Goal: Information Seeking & Learning: Check status

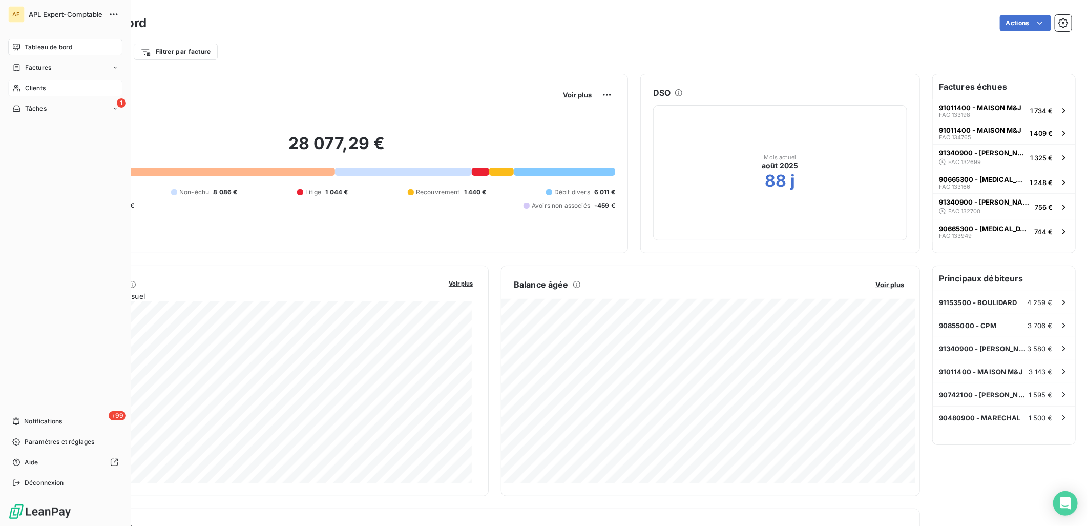
click at [29, 88] on span "Clients" at bounding box center [35, 88] width 20 height 9
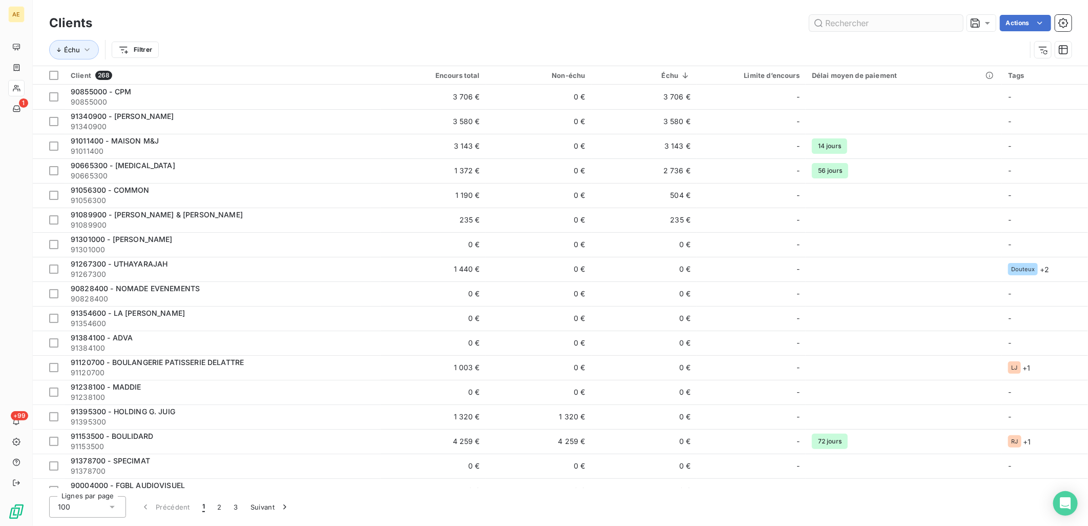
click at [850, 28] on input "text" at bounding box center [886, 23] width 154 height 16
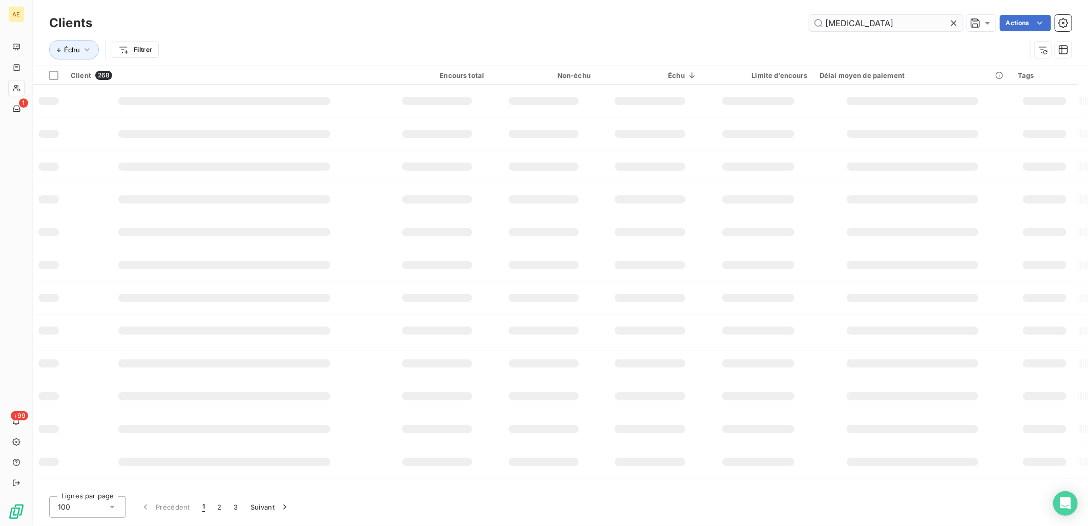
type input "[MEDICAL_DATA]"
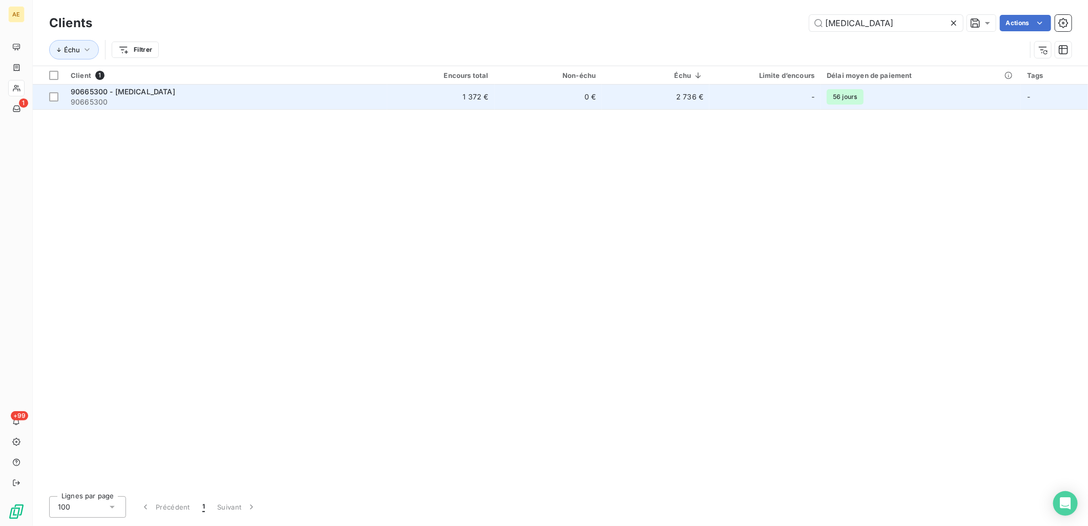
click at [147, 100] on span "90665300" at bounding box center [226, 102] width 310 height 10
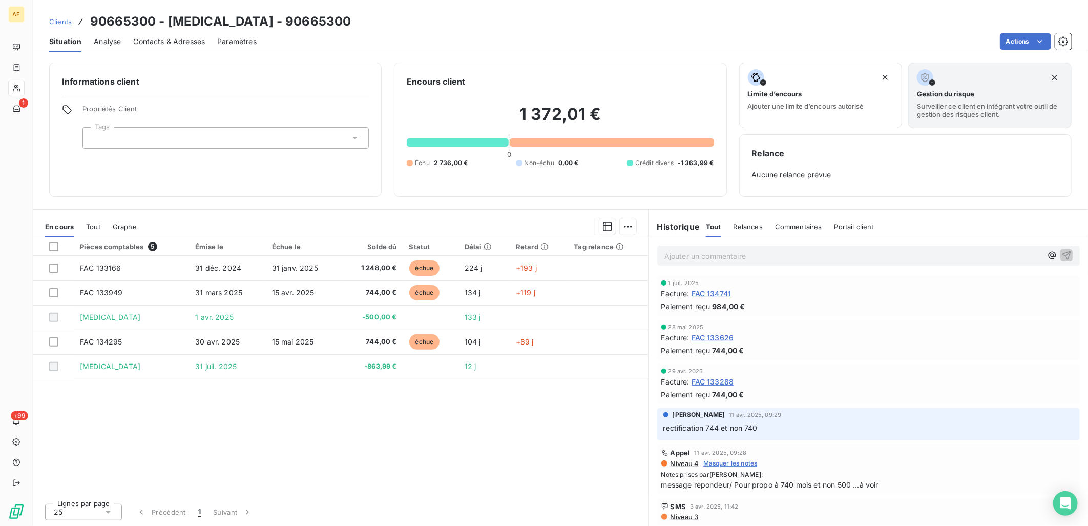
click at [723, 295] on span "FAC 134741" at bounding box center [712, 293] width 40 height 11
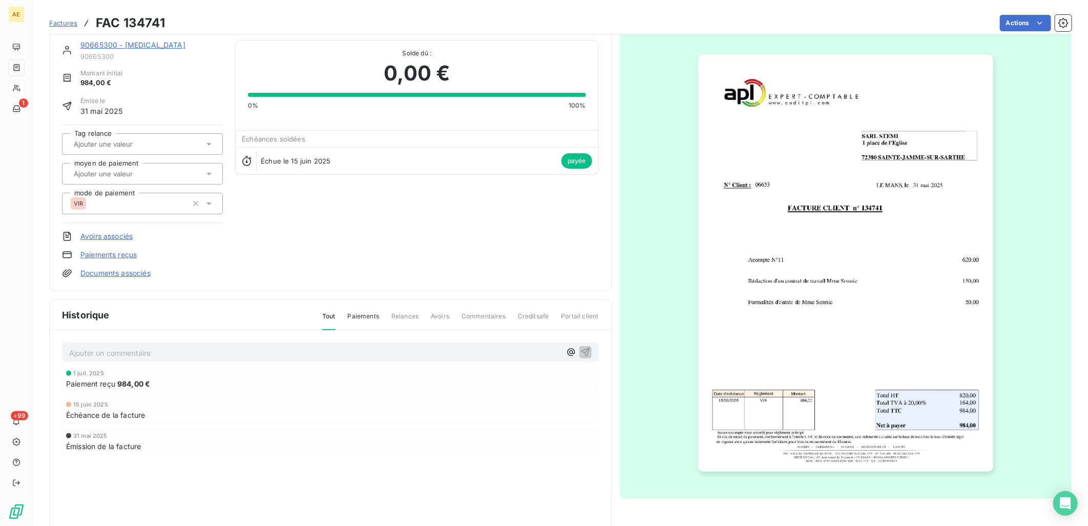
scroll to position [19, 0]
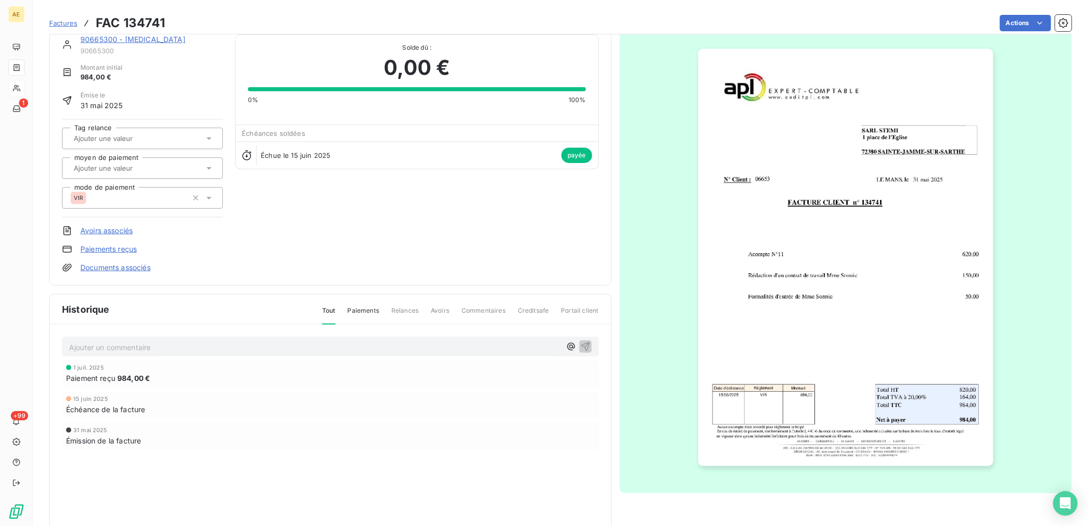
click at [912, 382] on img "button" at bounding box center [845, 257] width 295 height 417
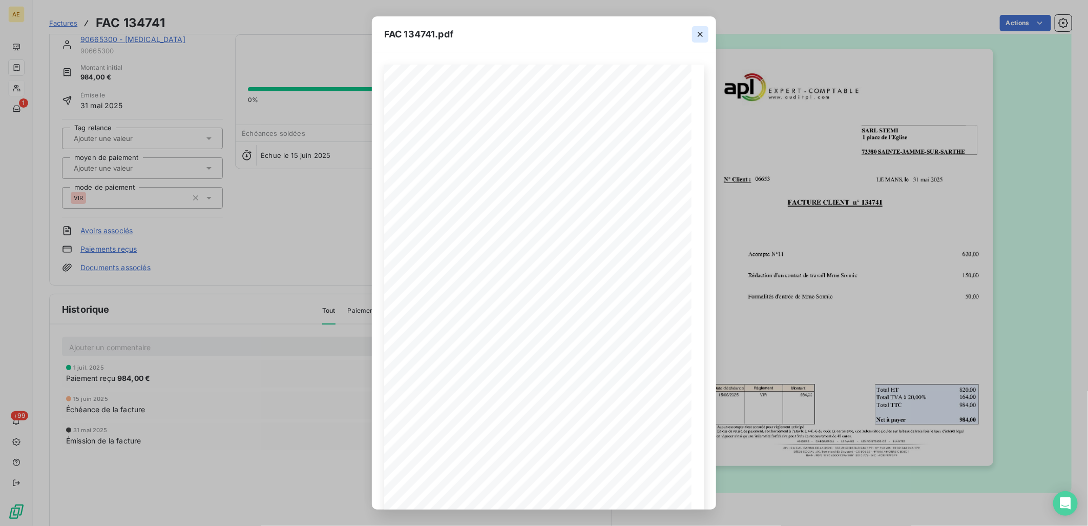
click at [703, 37] on icon "button" at bounding box center [700, 34] width 10 height 10
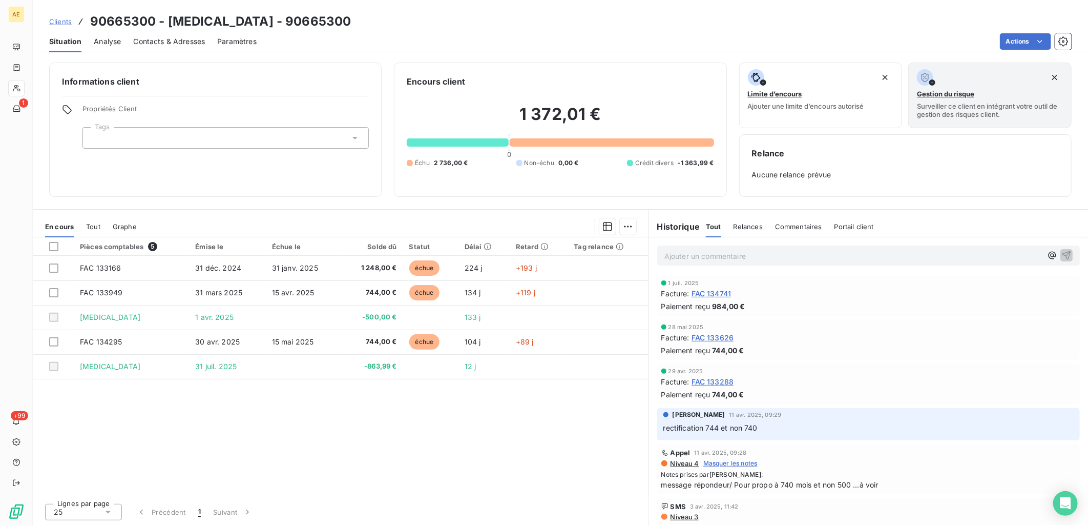
click at [413, 413] on div "Pièces comptables 5 Émise le Échue le Solde dû Statut Délai Retard Tag relance …" at bounding box center [341, 366] width 616 height 258
click at [578, 407] on div "Pièces comptables 5 Émise le Échue le Solde dû Statut Délai Retard Tag relance …" at bounding box center [341, 366] width 616 height 258
click at [745, 256] on p "Ajouter un commentaire ﻿" at bounding box center [853, 255] width 378 height 13
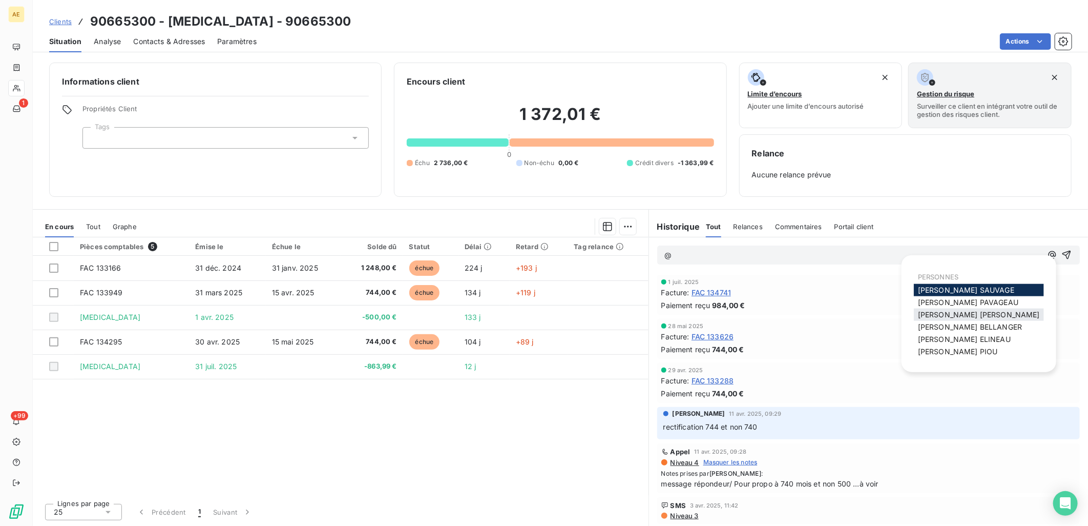
click at [961, 312] on span "[PERSON_NAME] [PERSON_NAME]" at bounding box center [979, 314] width 122 height 9
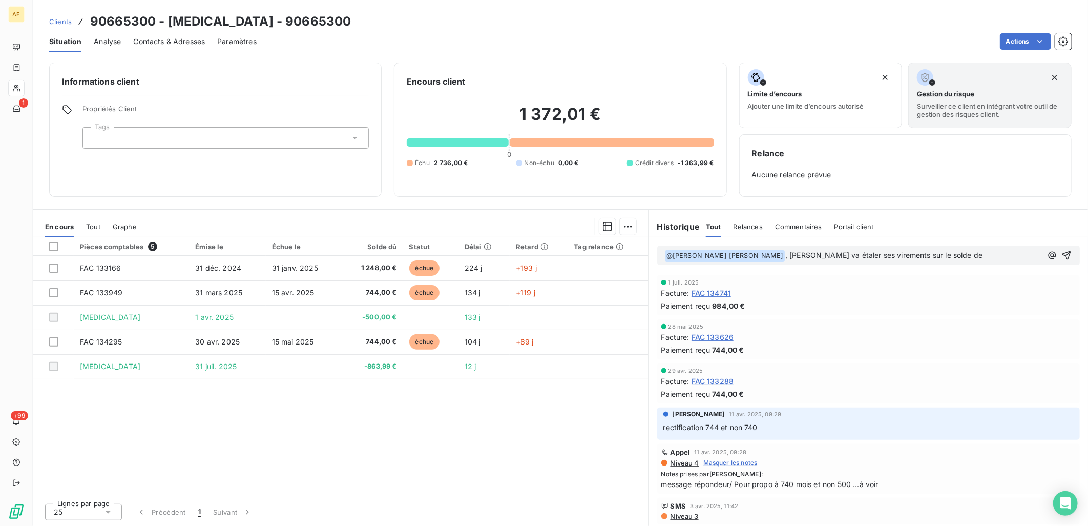
click at [962, 252] on p "﻿ @ [PERSON_NAME] [PERSON_NAME] ﻿ , [PERSON_NAME] va étaler ses virements sur l…" at bounding box center [853, 255] width 378 height 12
